Goal: Task Accomplishment & Management: Manage account settings

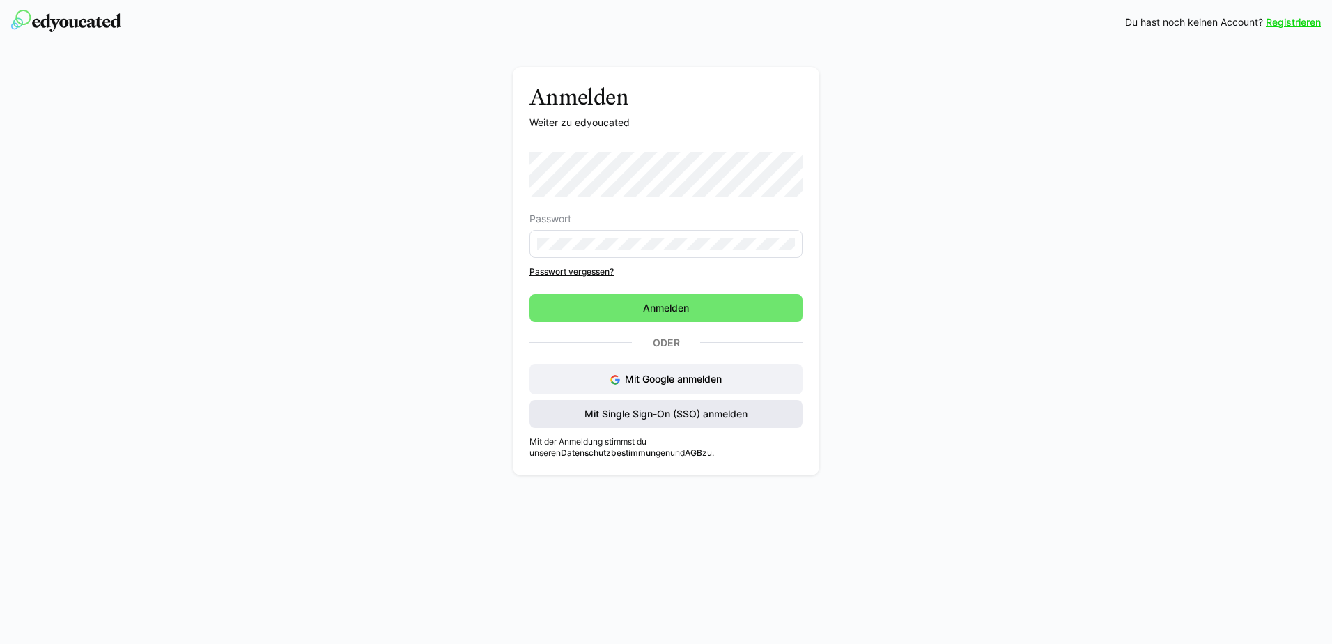
click at [687, 413] on span "Mit Single Sign-On (SSO) anmelden" at bounding box center [665, 414] width 167 height 14
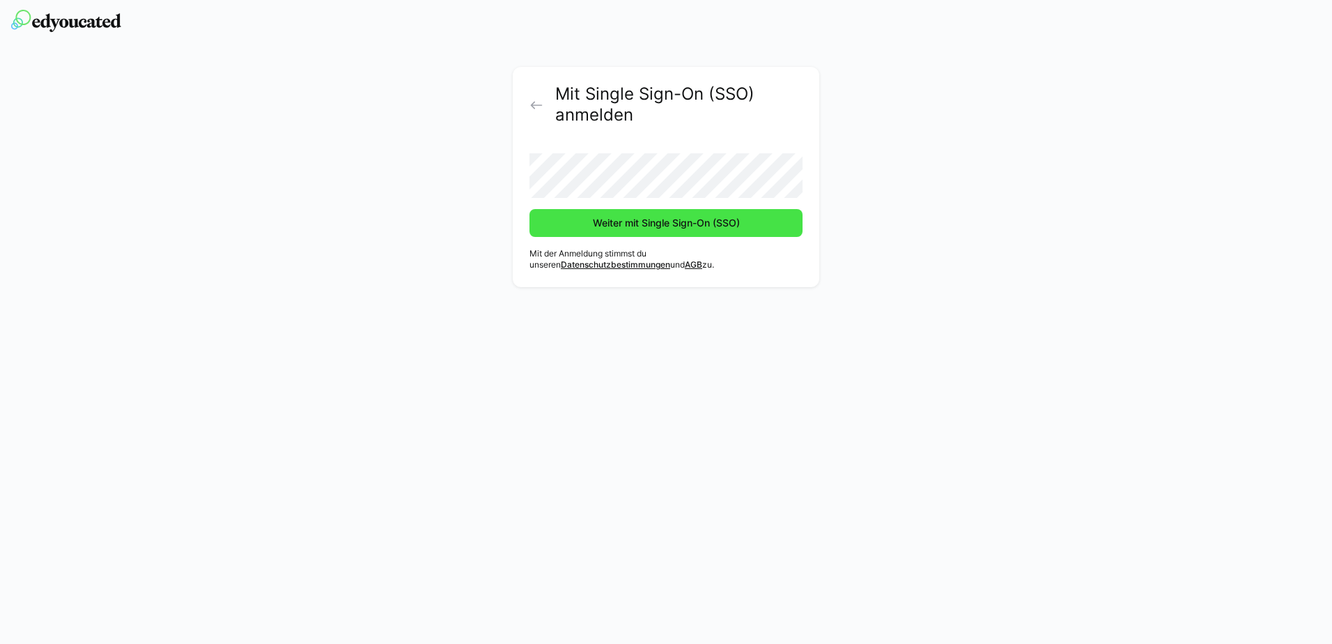
click at [559, 220] on span "Weiter mit Single Sign-On (SSO)" at bounding box center [665, 223] width 273 height 28
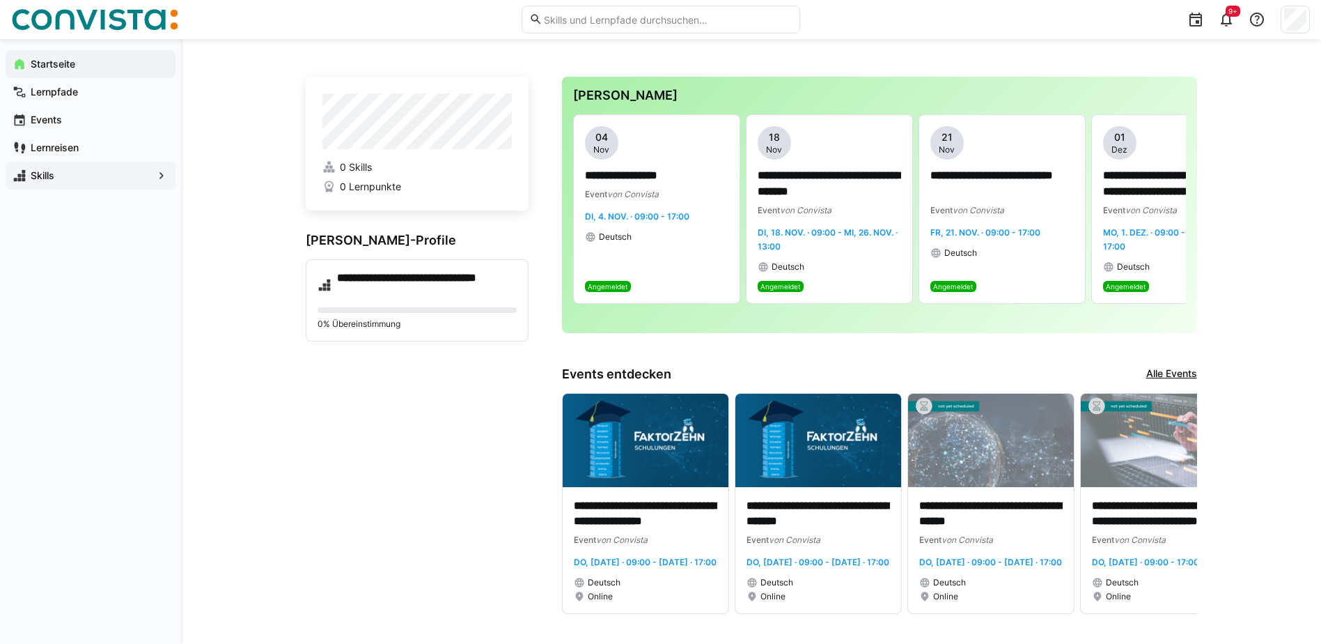
click at [164, 178] on eds-icon at bounding box center [162, 176] width 14 height 14
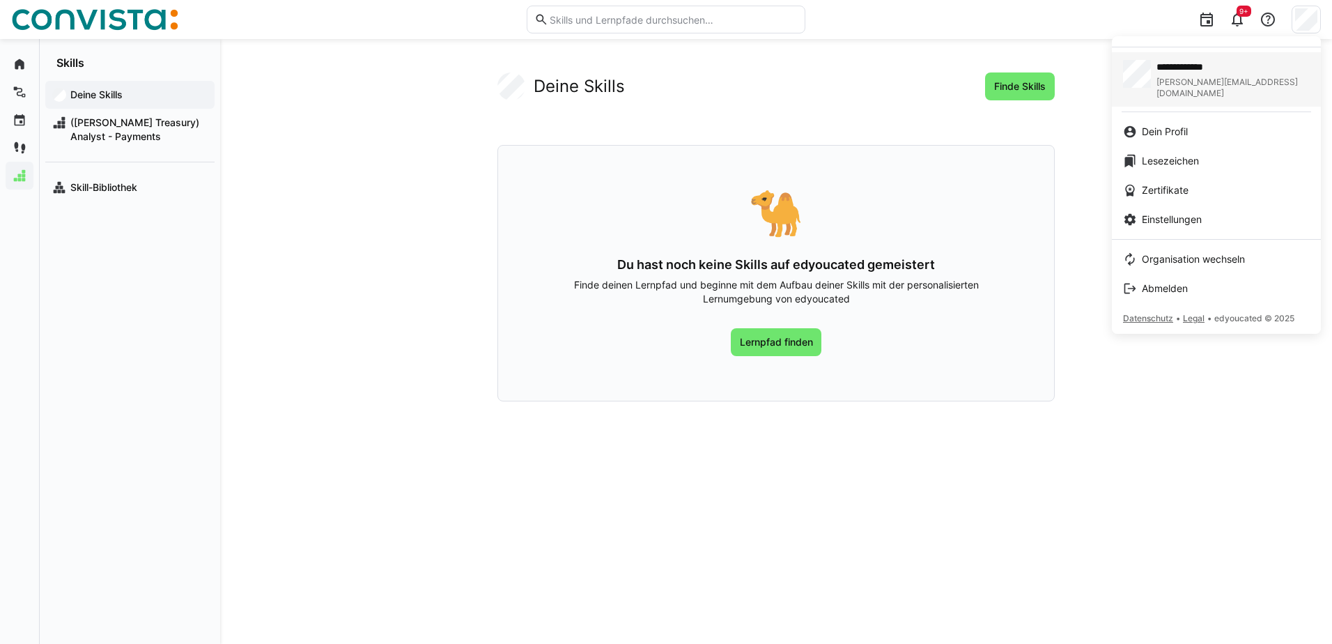
click at [1178, 70] on span "**********" at bounding box center [1219, 67] width 126 height 14
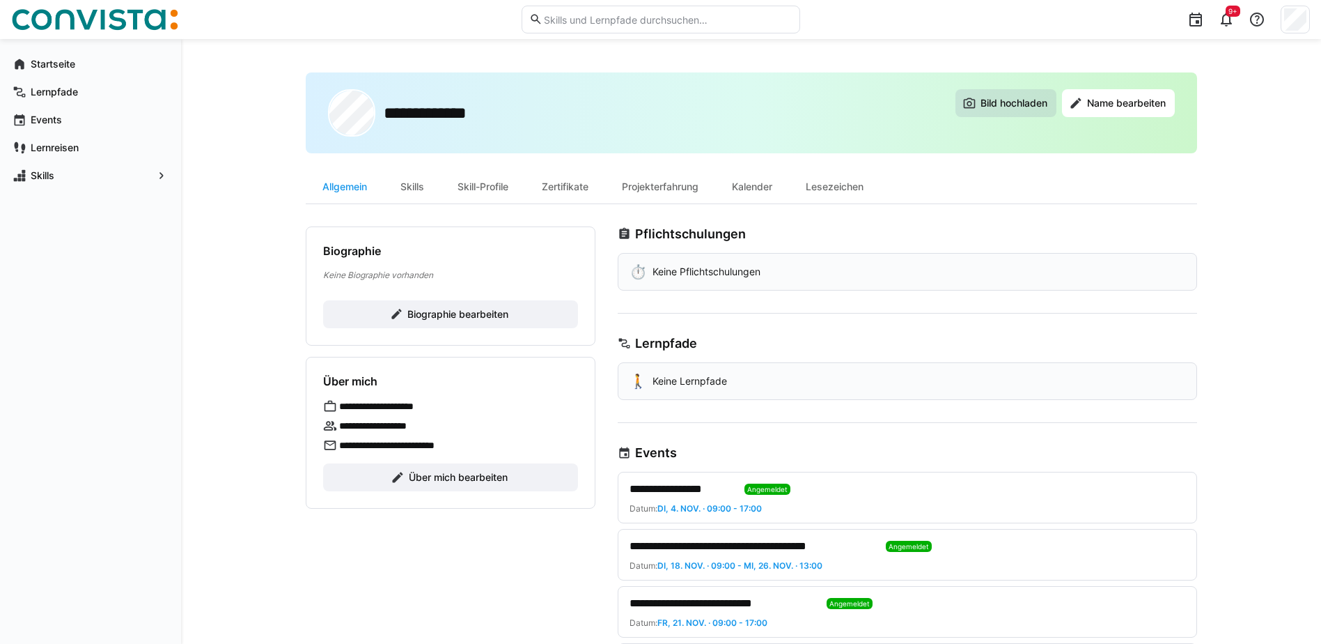
click at [1022, 104] on span "Bild hochladen" at bounding box center [1014, 103] width 71 height 14
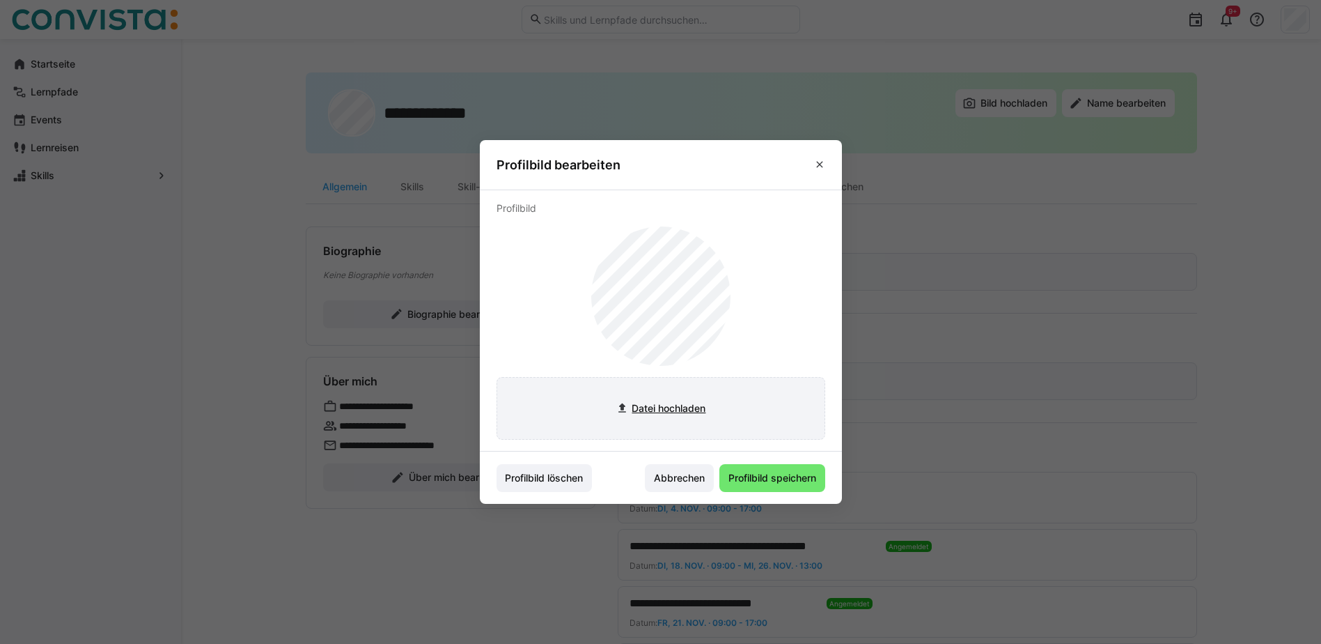
click at [656, 409] on input "file" at bounding box center [660, 408] width 327 height 61
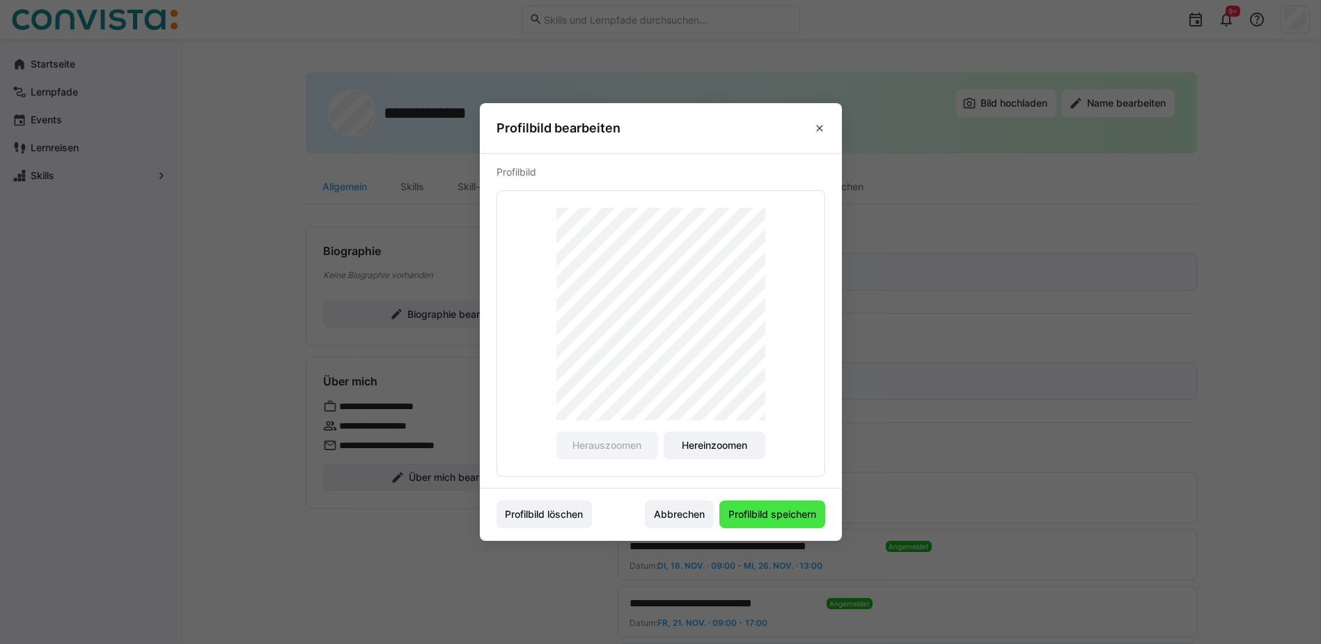
click at [788, 518] on span "Profilbild speichern" at bounding box center [773, 514] width 92 height 14
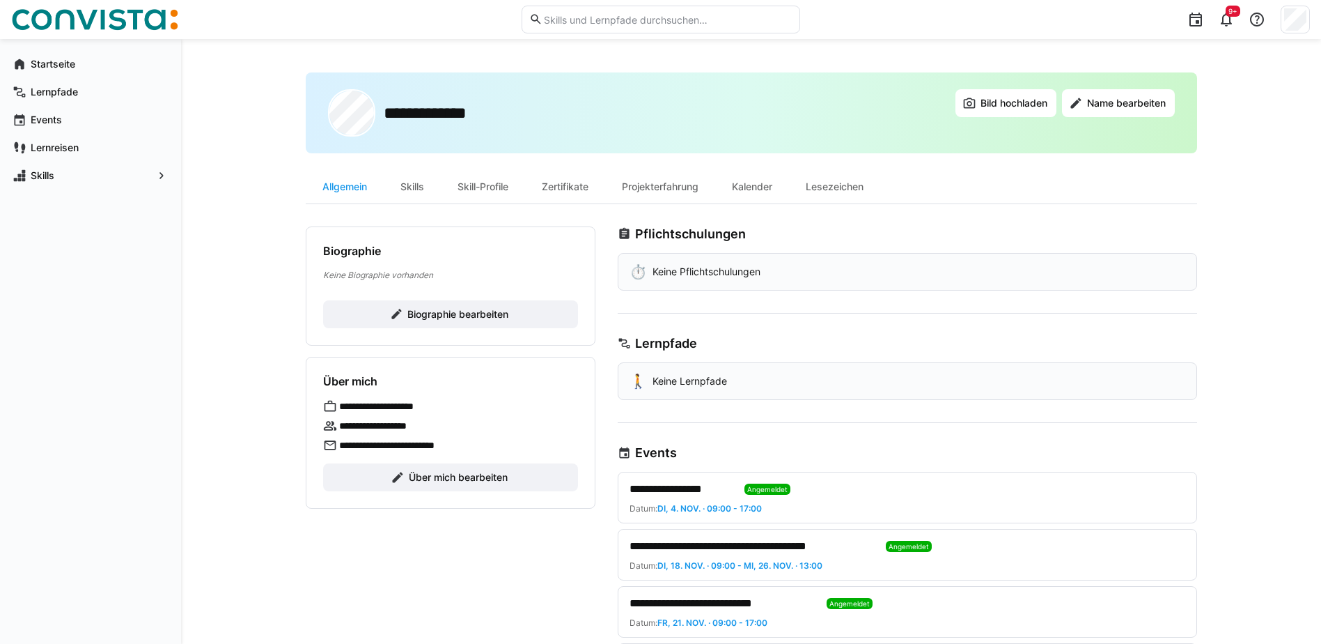
scroll to position [70, 0]
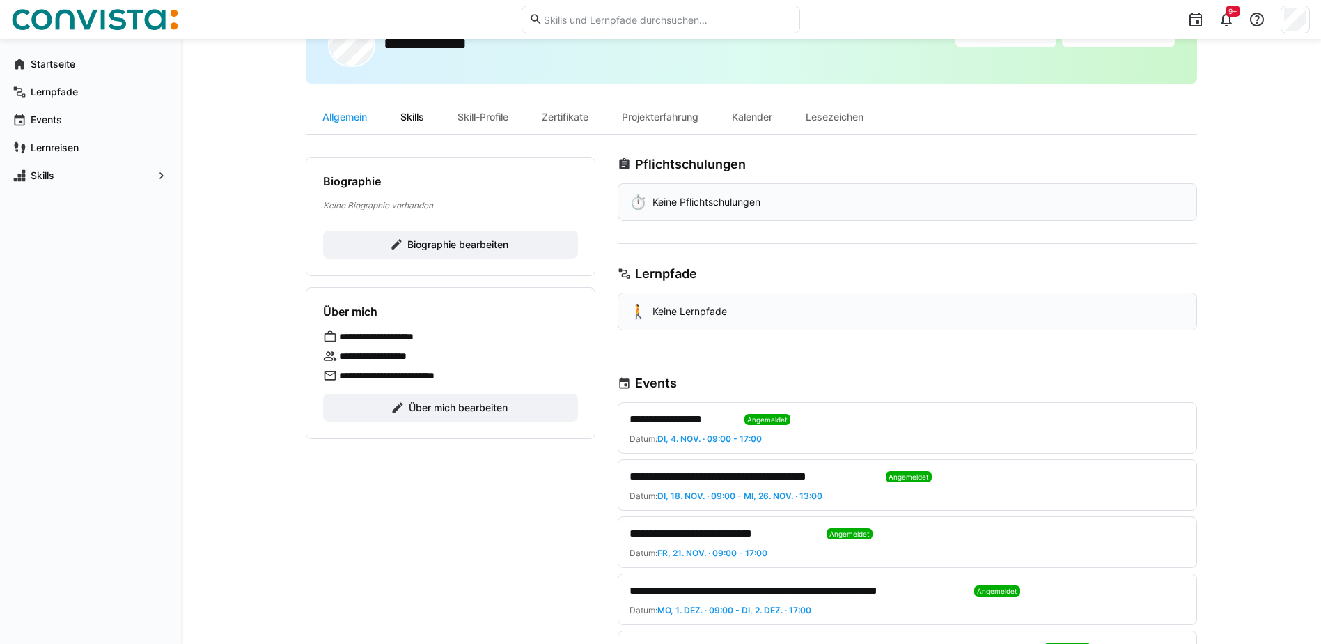
click at [405, 120] on div "Skills" at bounding box center [412, 116] width 57 height 33
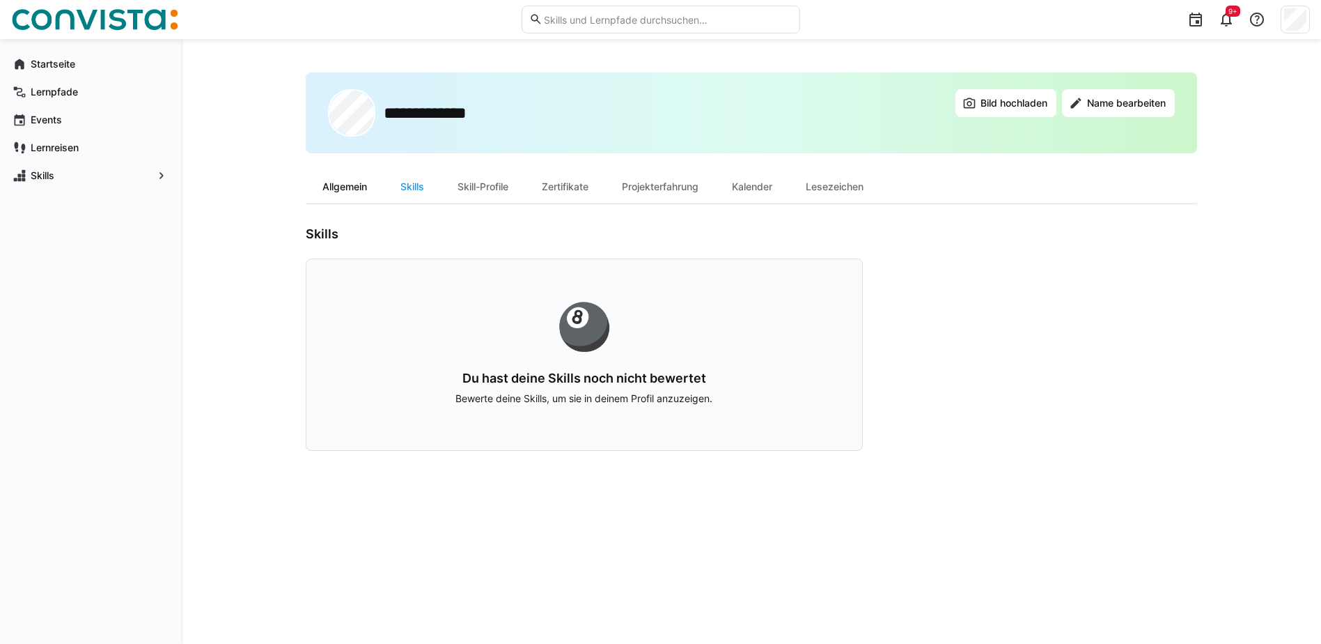
click at [341, 189] on div "Allgemein" at bounding box center [345, 186] width 78 height 33
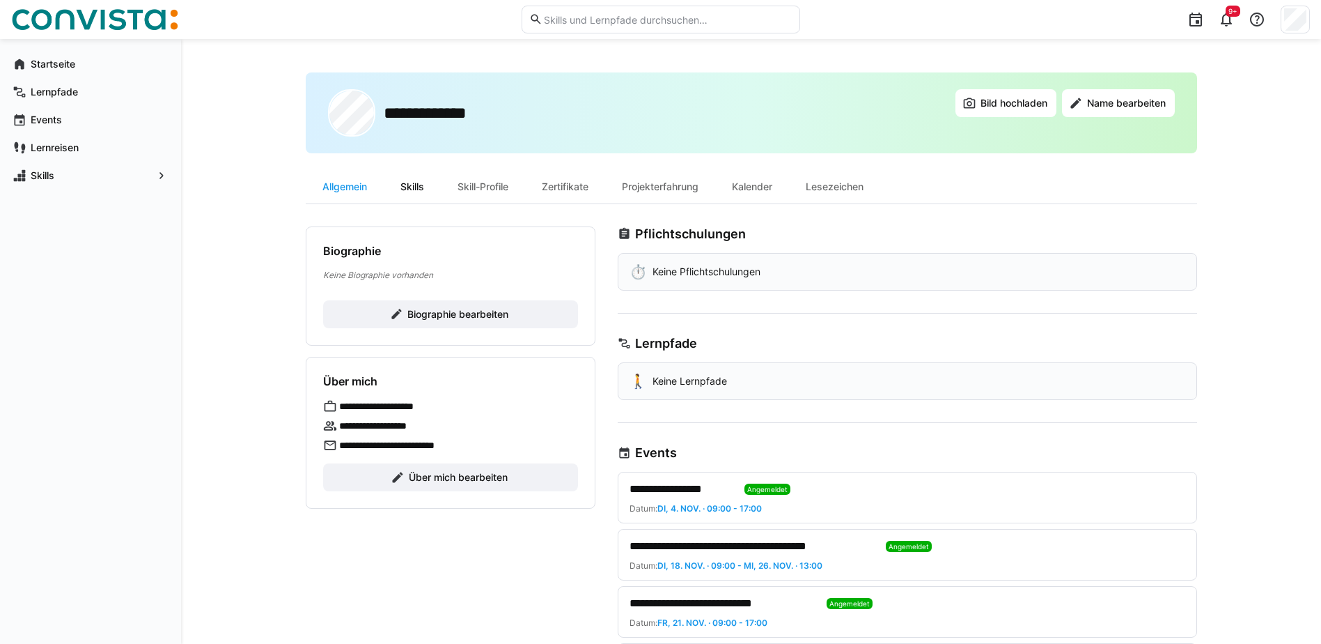
click at [417, 187] on div "Skills" at bounding box center [412, 186] width 57 height 33
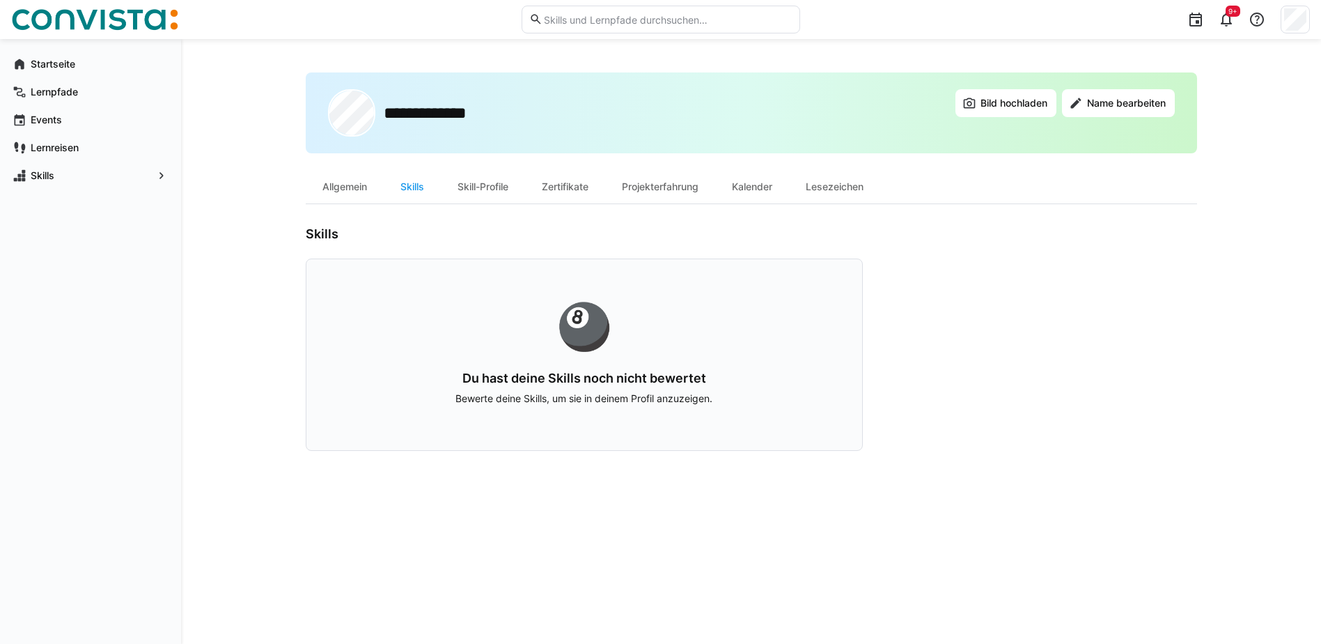
click at [621, 392] on p "Bewerte deine Skills, um sie in deinem Profil anzuzeigen." at bounding box center [584, 398] width 467 height 14
click at [632, 417] on div "🎱 Du hast deine Skills noch nicht bewertet Bewerte deine Skills, um sie in dein…" at bounding box center [584, 354] width 557 height 192
click at [543, 383] on h3 "Du hast deine Skills noch nicht bewertet" at bounding box center [584, 378] width 467 height 15
click at [489, 395] on p "Bewerte deine Skills, um sie in deinem Profil anzuzeigen." at bounding box center [584, 398] width 467 height 14
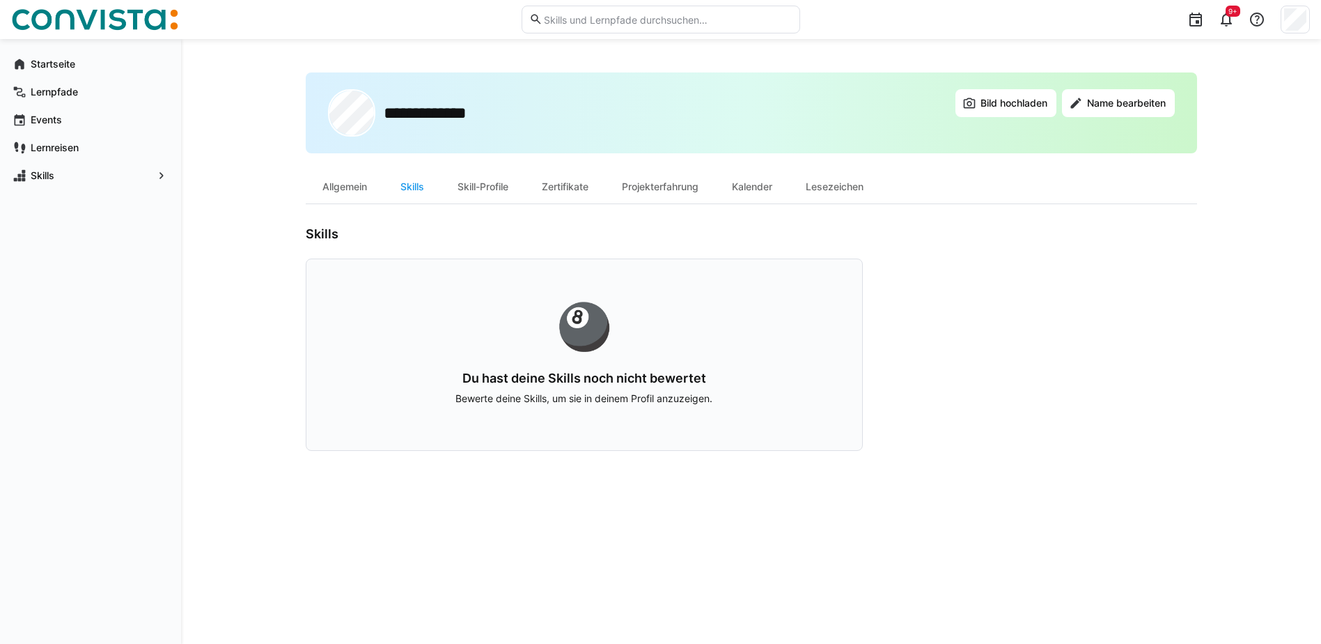
click at [589, 322] on div "🎱" at bounding box center [584, 326] width 467 height 45
click at [0, 0] on app-navigation-label "Skills" at bounding box center [0, 0] width 0 height 0
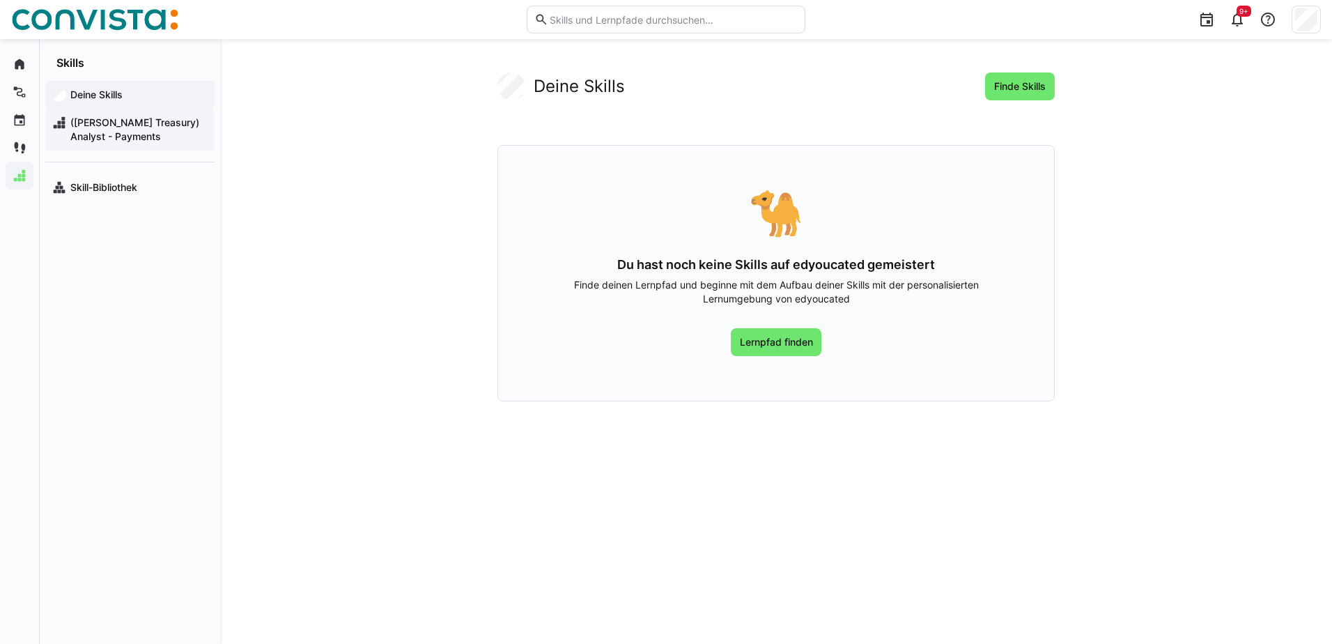
click at [127, 132] on span "([PERSON_NAME] Treasury) Analyst - Payments" at bounding box center [137, 130] width 139 height 28
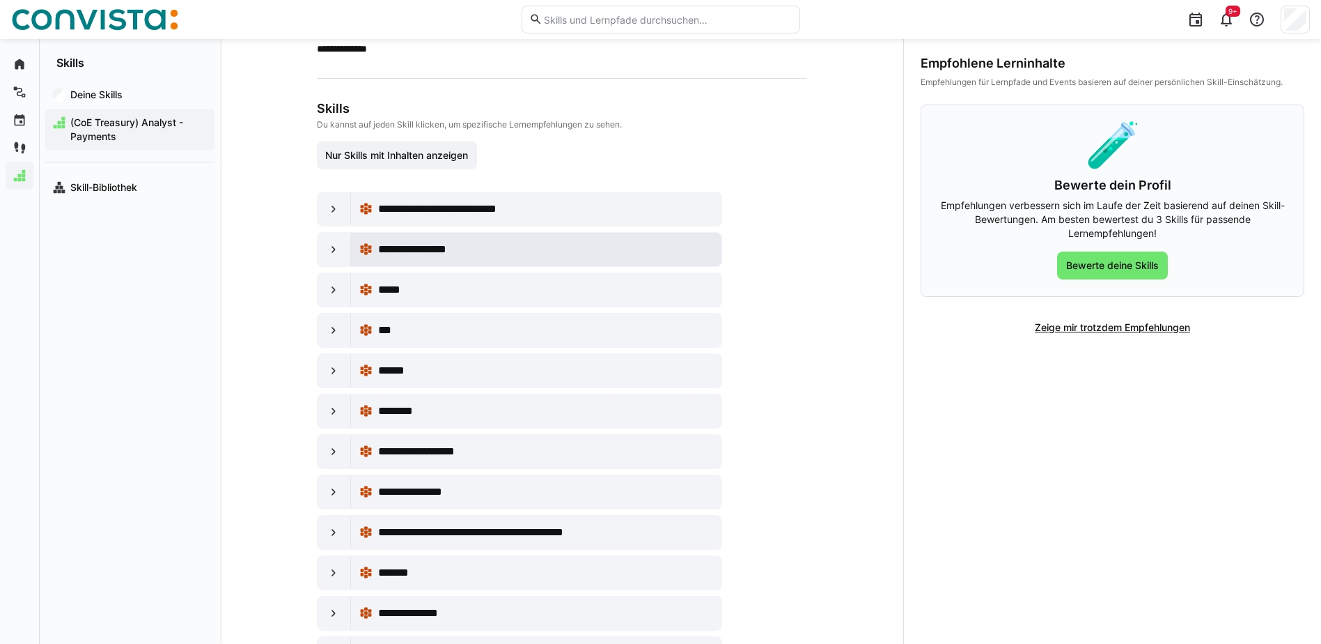
scroll to position [139, 0]
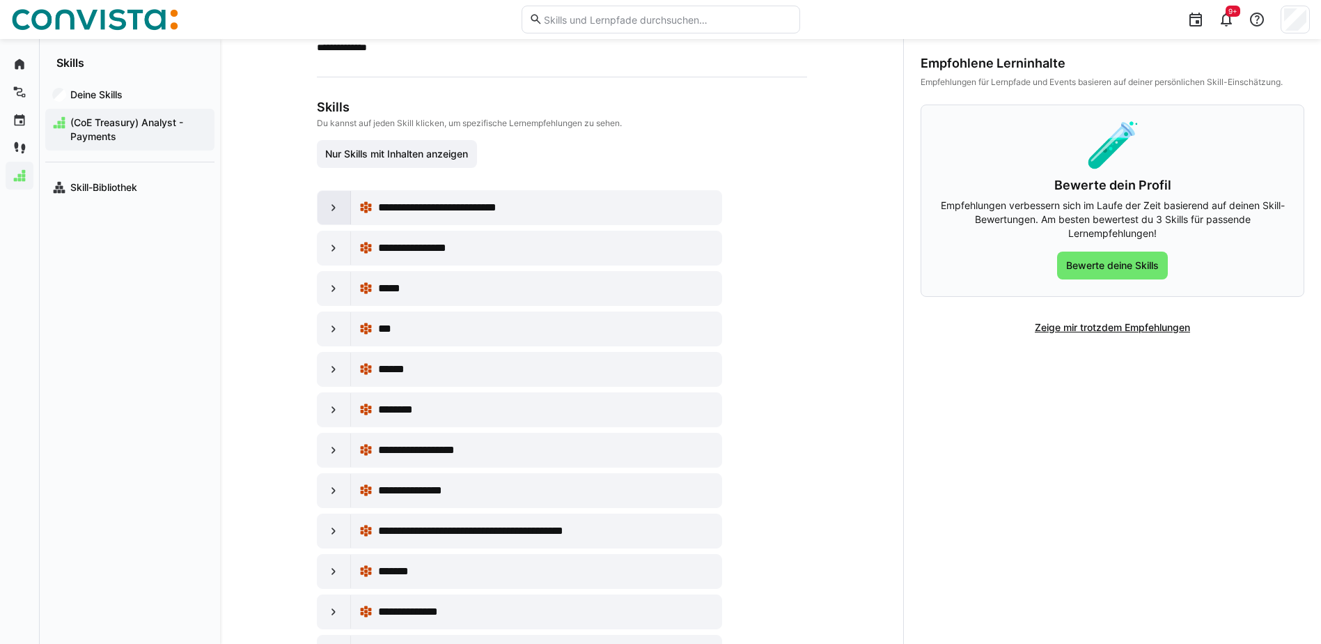
click at [334, 208] on eds-icon at bounding box center [334, 208] width 14 height 14
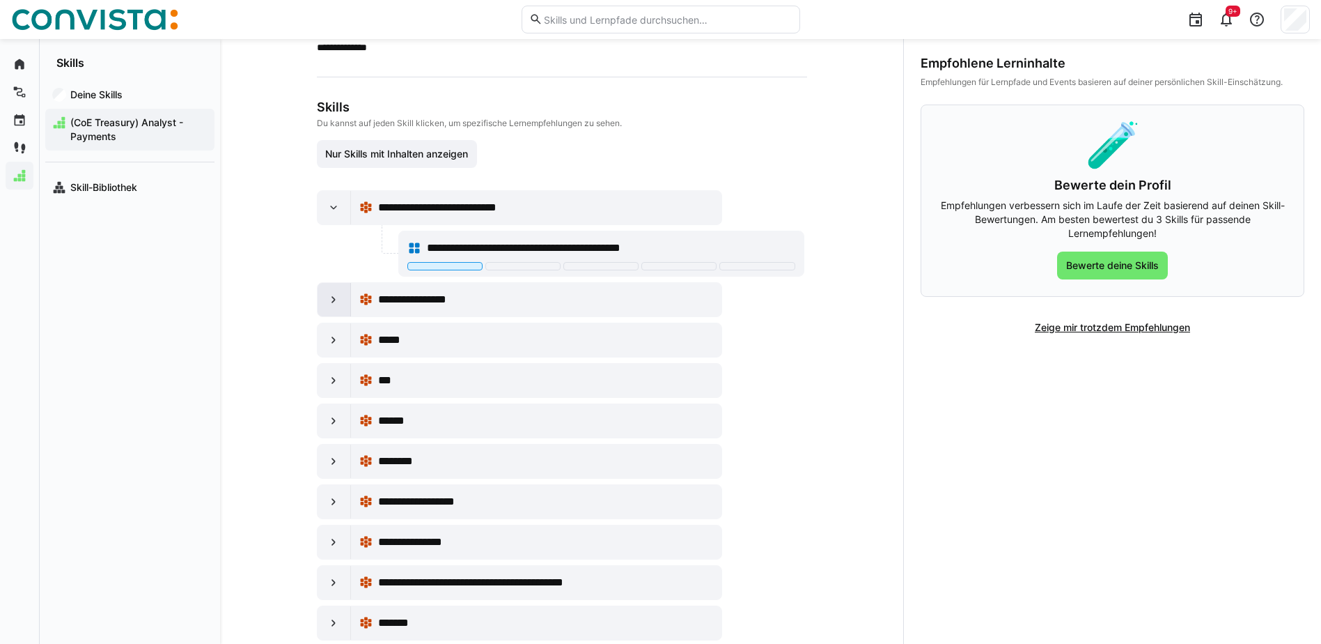
click at [327, 299] on eds-icon at bounding box center [334, 300] width 14 height 14
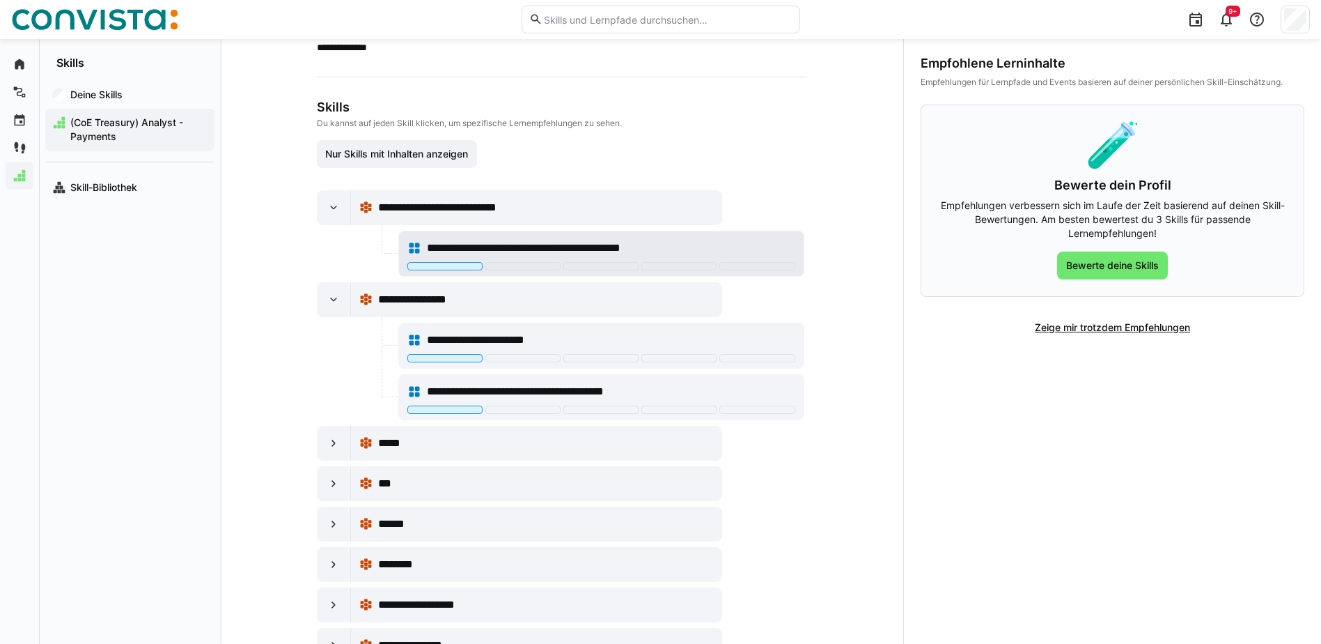
click at [476, 239] on div "**********" at bounding box center [601, 248] width 388 height 28
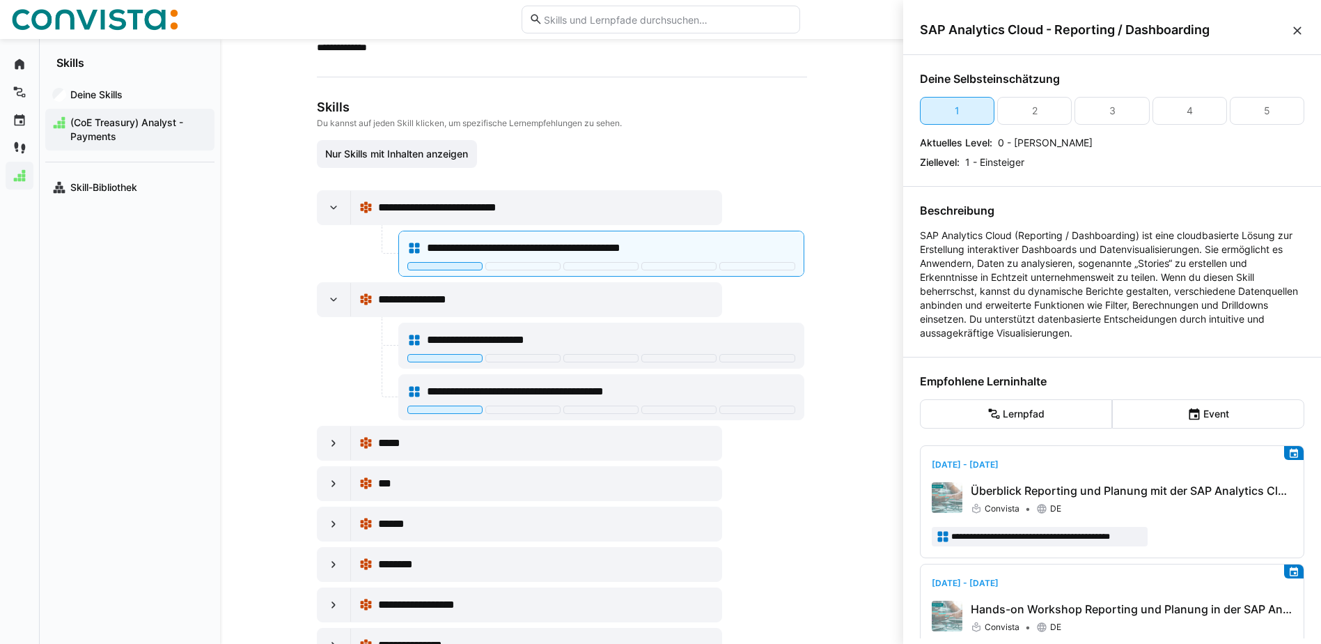
scroll to position [70, 0]
